Goal: Task Accomplishment & Management: Manage account settings

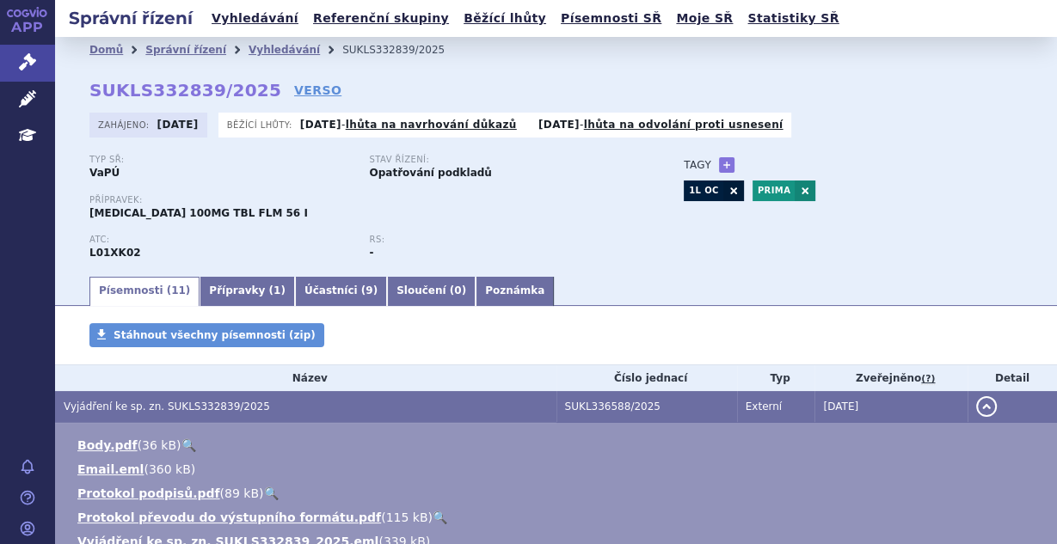
scroll to position [178, 0]
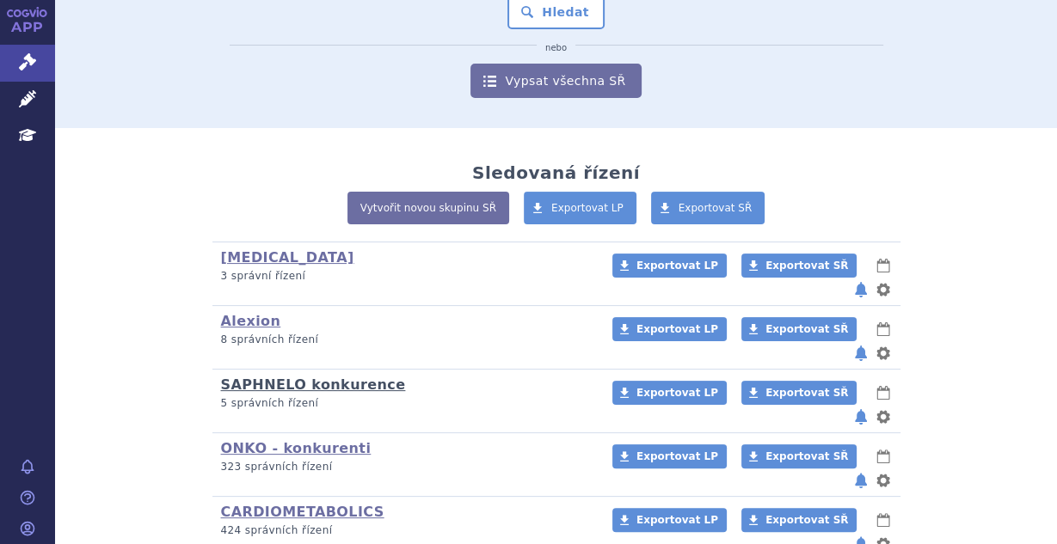
scroll to position [229, 0]
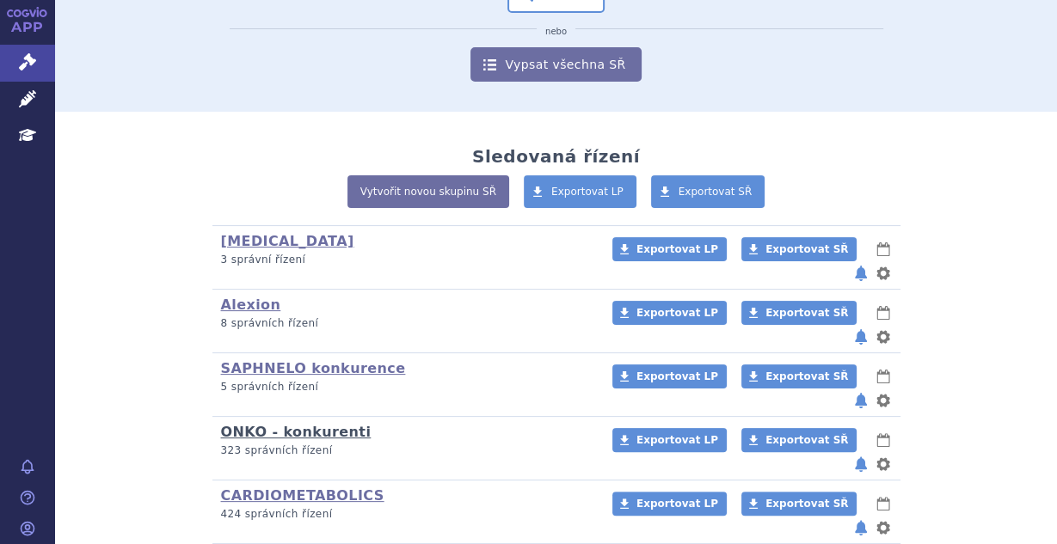
click at [315, 424] on link "ONKO - konkurenti" at bounding box center [296, 432] width 150 height 16
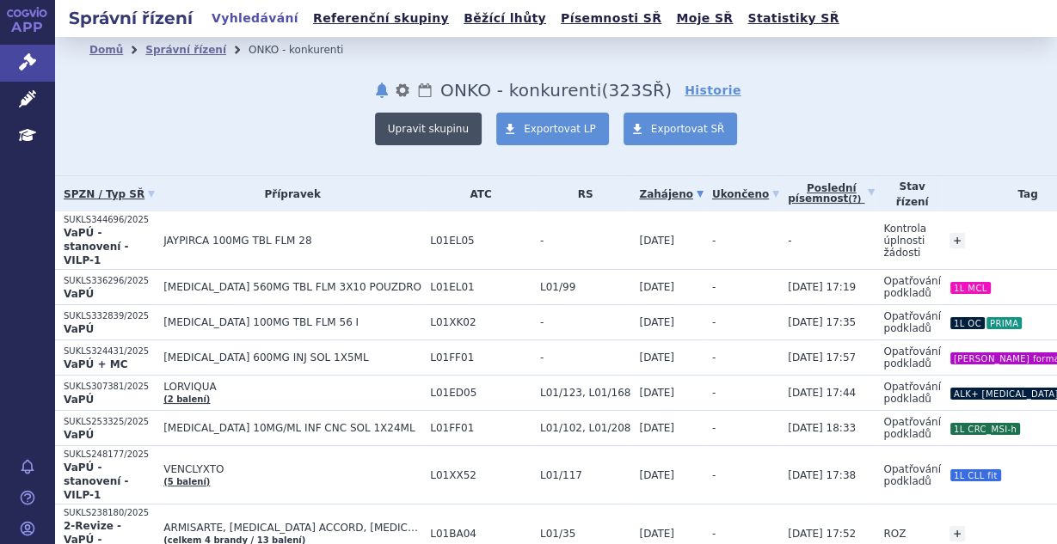
click at [435, 131] on button "Upravit skupinu" at bounding box center [428, 129] width 107 height 33
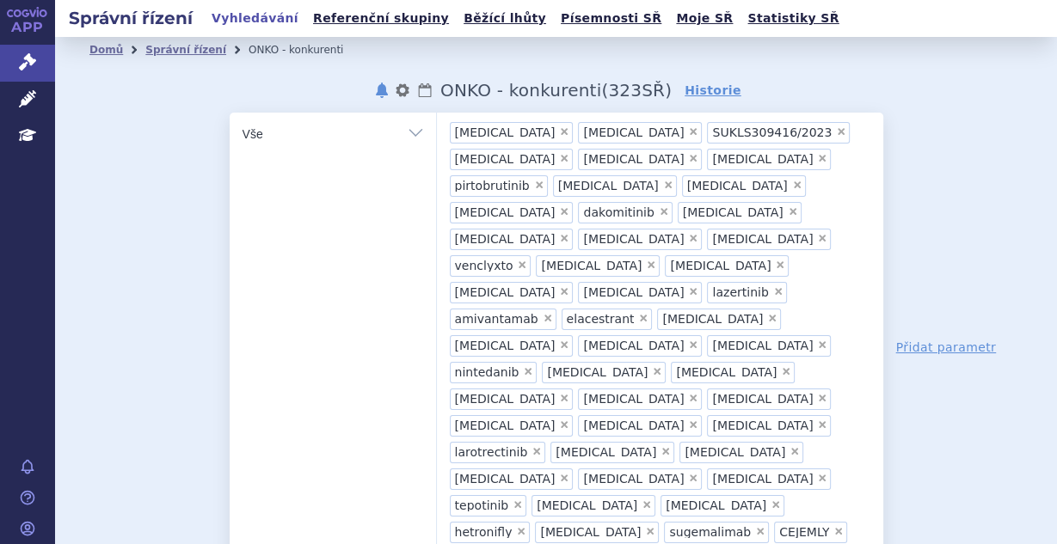
click at [851, 391] on ul "× [MEDICAL_DATA] × [MEDICAL_DATA] × SUKLS309416/2023 × [MEDICAL_DATA] × [MEDICA…" at bounding box center [660, 345] width 446 height 464
click at [437, 155] on select "[MEDICAL_DATA] [MEDICAL_DATA] SUKLS309416/2023 [MEDICAL_DATA] [MEDICAL_DATA] [M…" at bounding box center [436, 133] width 1 height 43
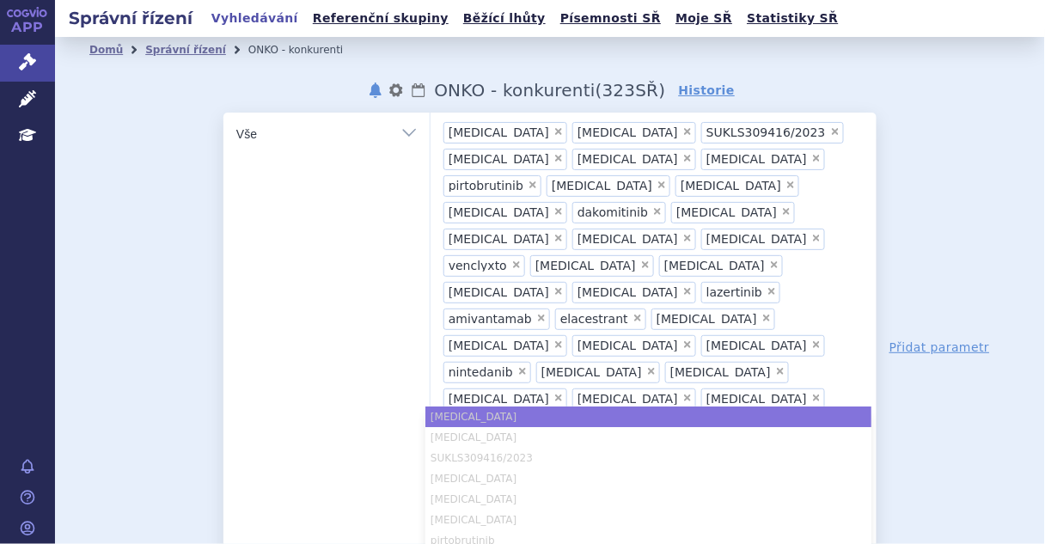
type input "se"
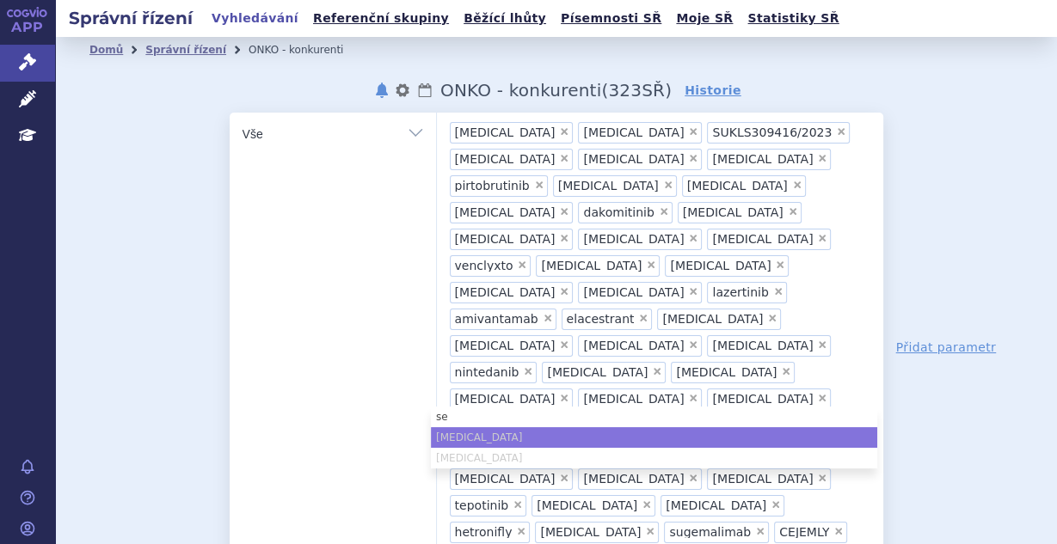
type input "ser"
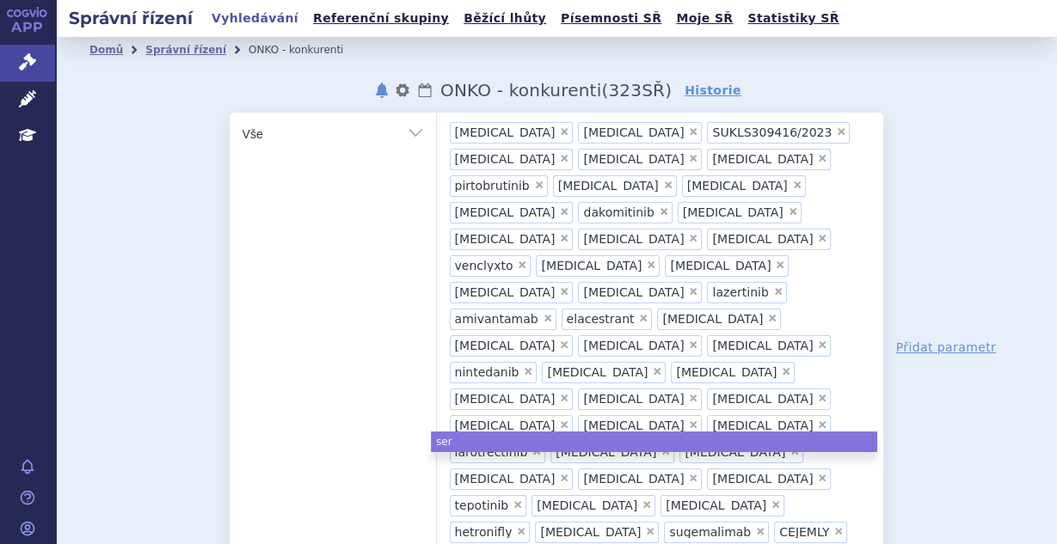
type input "serp"
type input "[DEMOGRAPHIC_DATA]"
type input "serpluli"
type input "[DEMOGRAPHIC_DATA]"
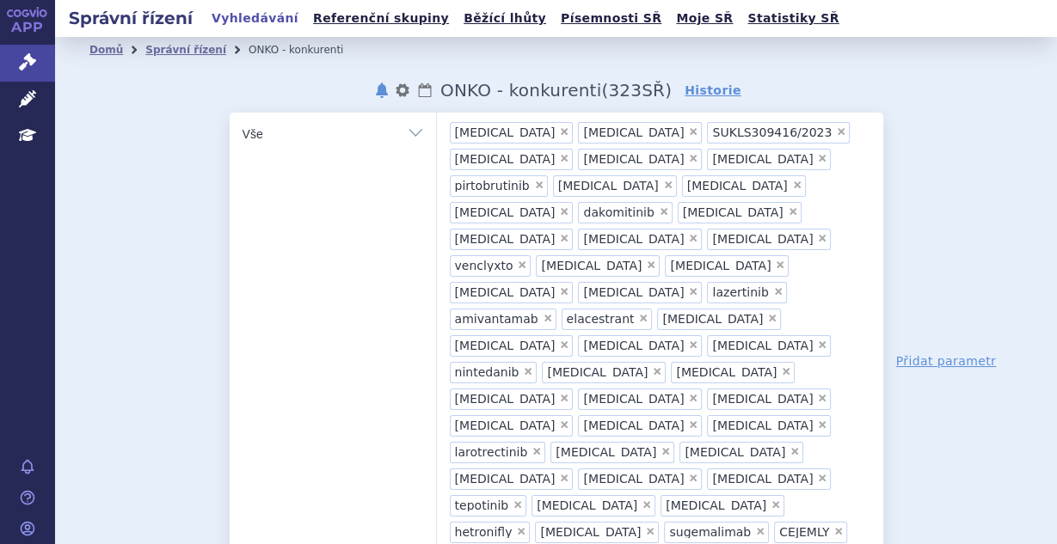
click at [27, 61] on icon at bounding box center [27, 61] width 17 height 17
